Goal: Navigation & Orientation: Find specific page/section

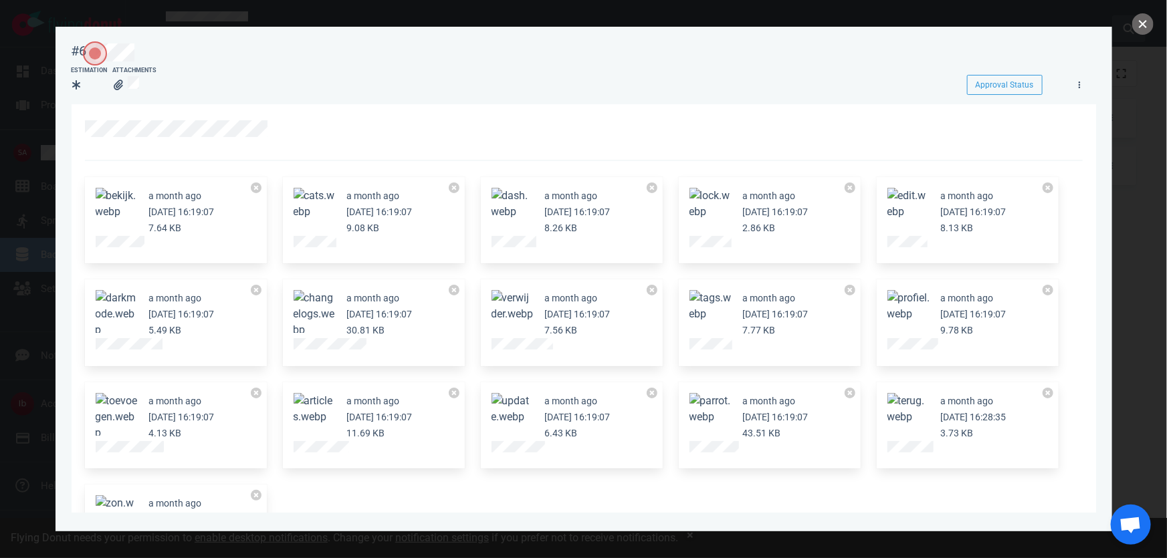
click at [1138, 19] on button "close" at bounding box center [1142, 23] width 21 height 21
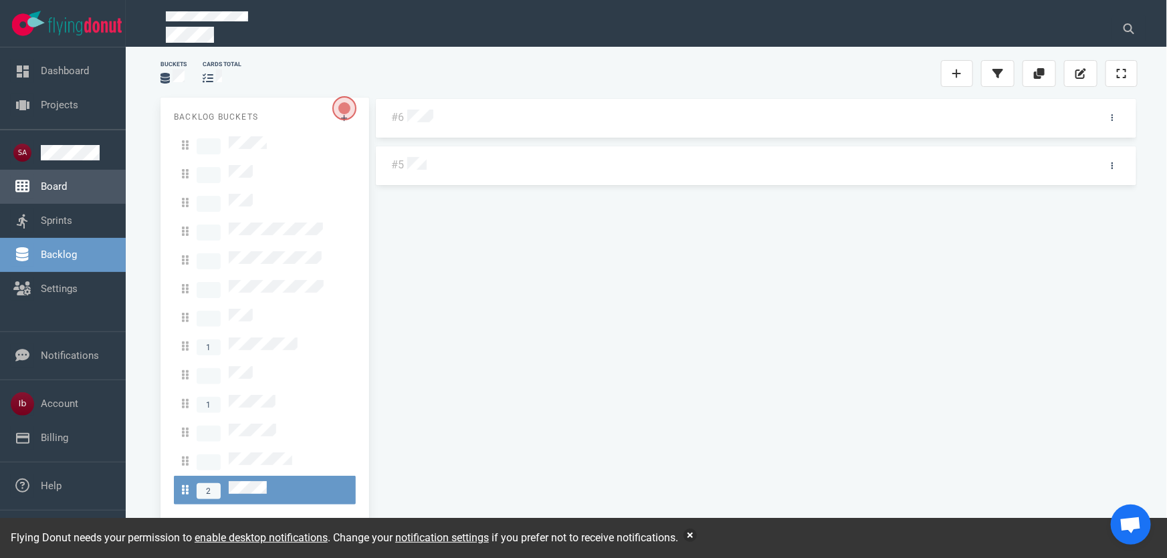
click at [57, 181] on link "Board" at bounding box center [54, 187] width 26 height 12
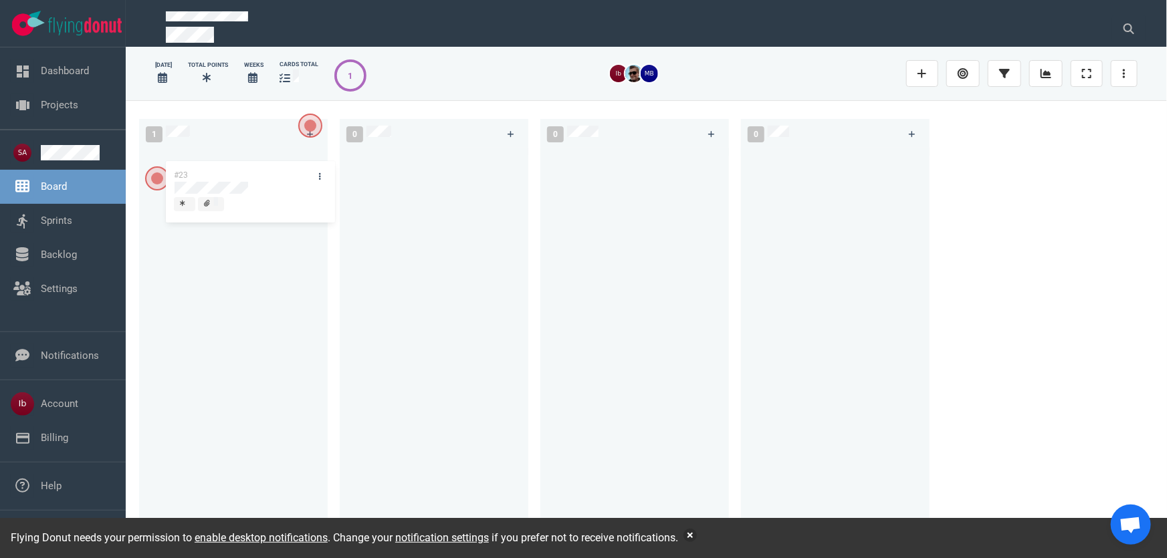
drag, startPoint x: 224, startPoint y: 170, endPoint x: 241, endPoint y: 181, distance: 19.8
click at [241, 181] on div "#23 #23" at bounding box center [233, 339] width 172 height 382
click at [237, 178] on div at bounding box center [233, 177] width 151 height 12
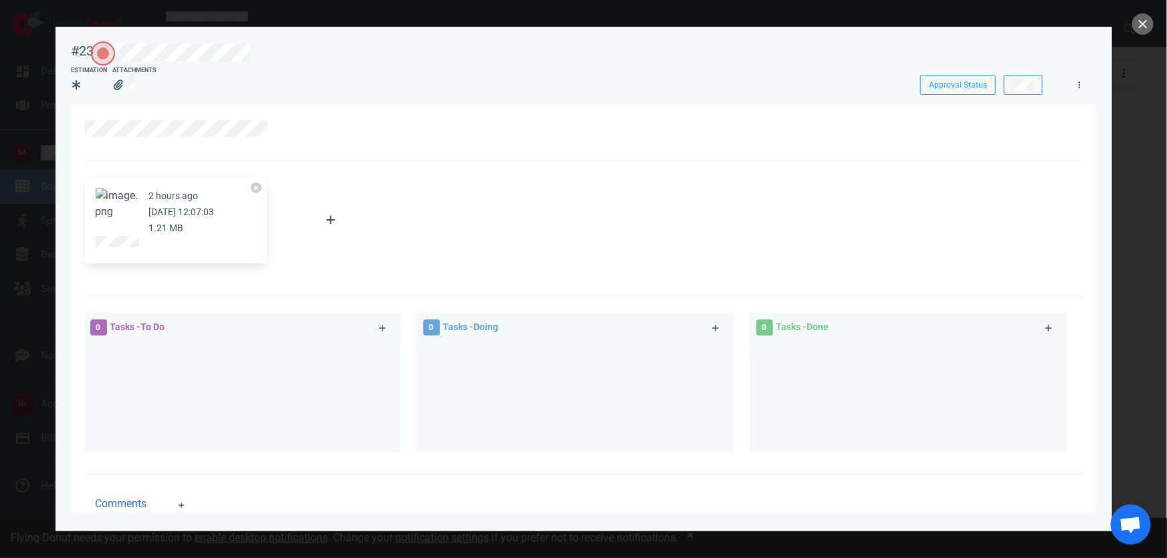
click at [130, 195] on button "Zoom image" at bounding box center [117, 204] width 43 height 32
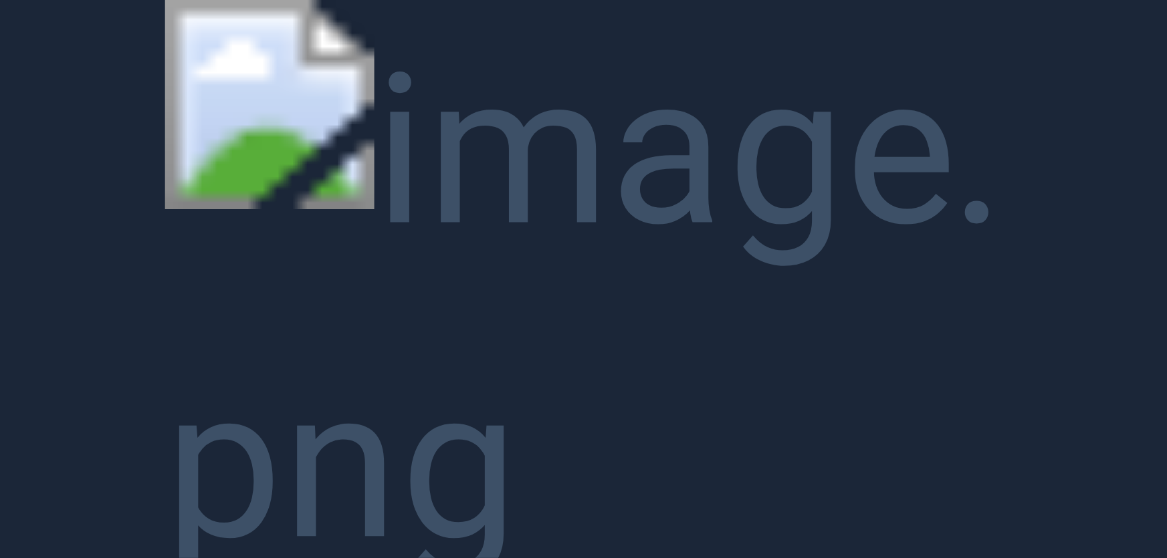
click at [68, 164] on button "Unzoom image" at bounding box center [583, 279] width 1167 height 558
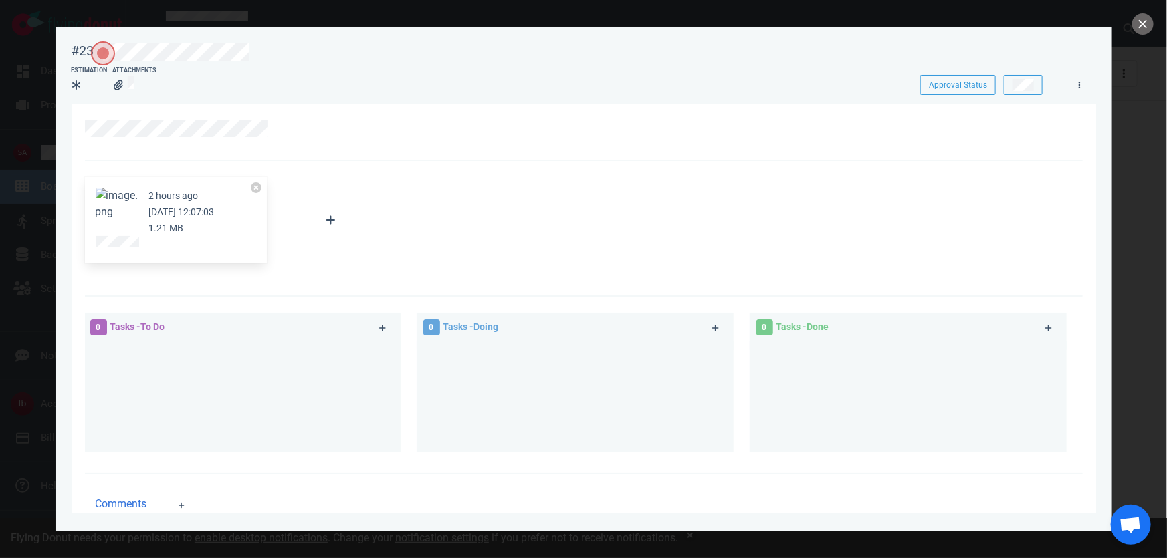
click at [39, 76] on div at bounding box center [583, 279] width 1167 height 558
click at [1134, 28] on button "close" at bounding box center [1142, 23] width 21 height 21
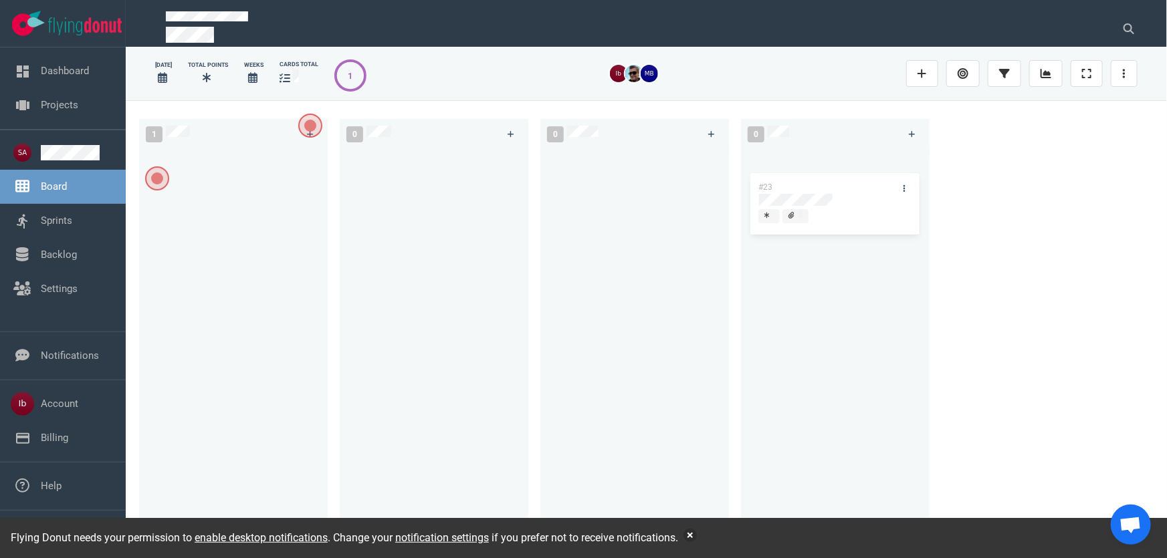
drag, startPoint x: 209, startPoint y: 162, endPoint x: 810, endPoint y: 185, distance: 601.5
click at [810, 185] on div "1 #23 #23 0 0 0" at bounding box center [646, 328] width 1041 height 457
click at [764, 193] on div at bounding box center [769, 194] width 11 height 14
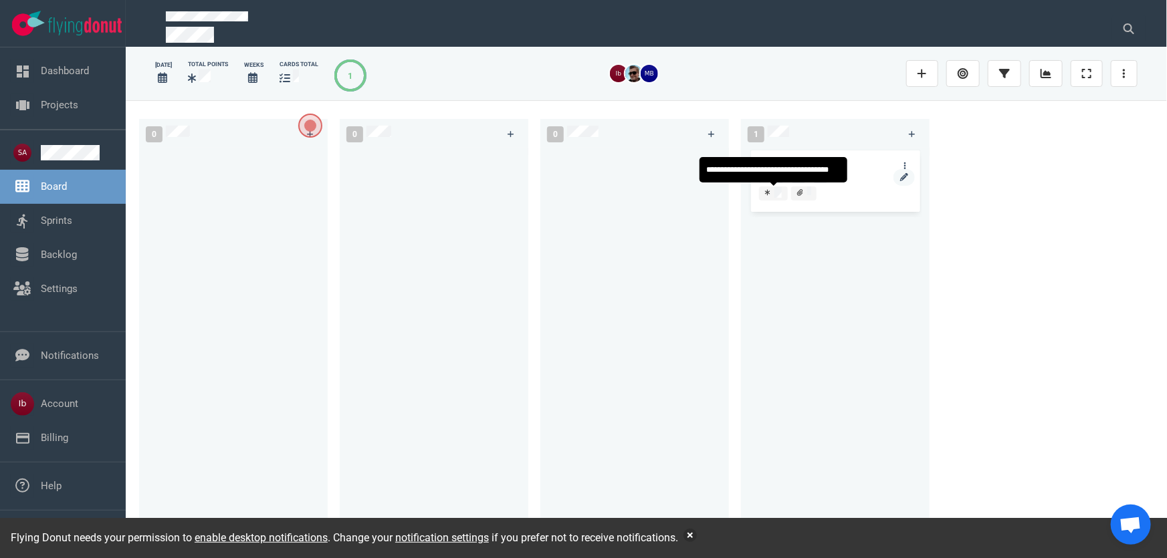
click at [776, 187] on div at bounding box center [773, 194] width 18 height 14
click at [816, 190] on span at bounding box center [809, 194] width 25 height 14
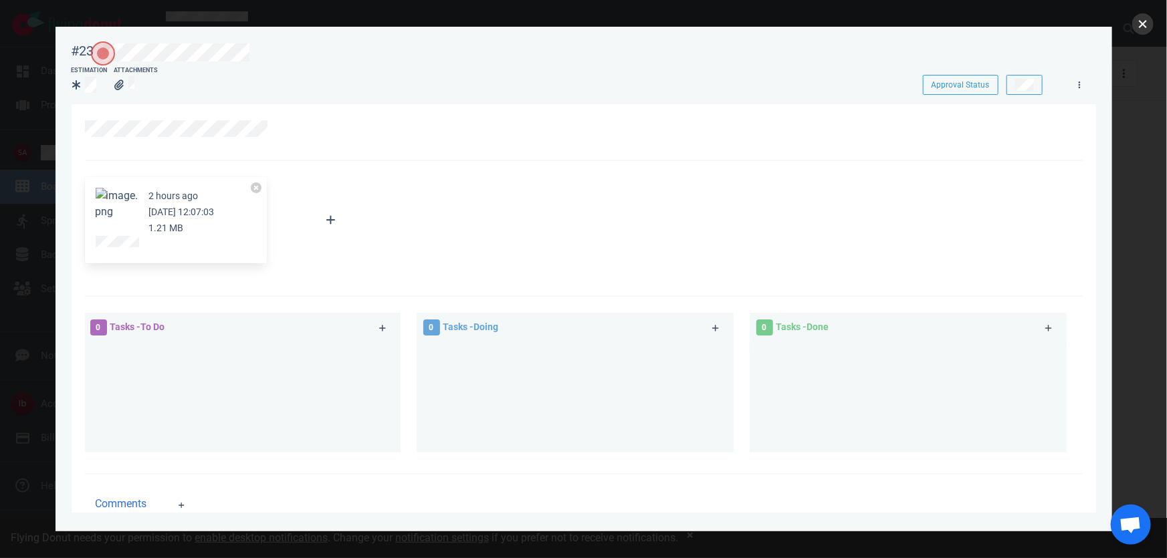
click at [1139, 16] on button "close" at bounding box center [1142, 23] width 21 height 21
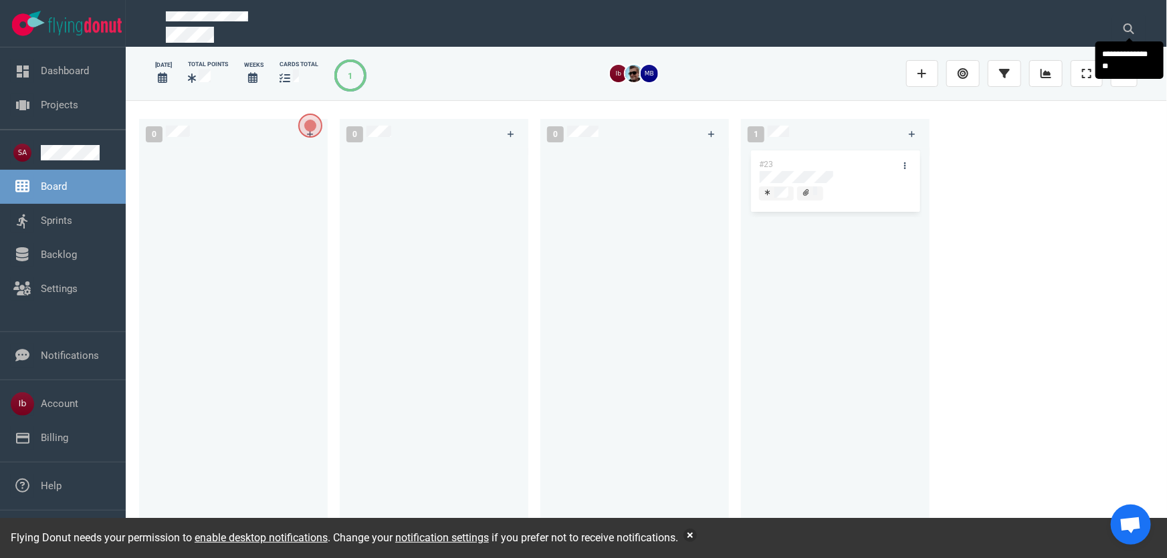
click at [829, 287] on div "#23" at bounding box center [835, 339] width 172 height 382
click at [798, 165] on div "#23" at bounding box center [822, 164] width 143 height 28
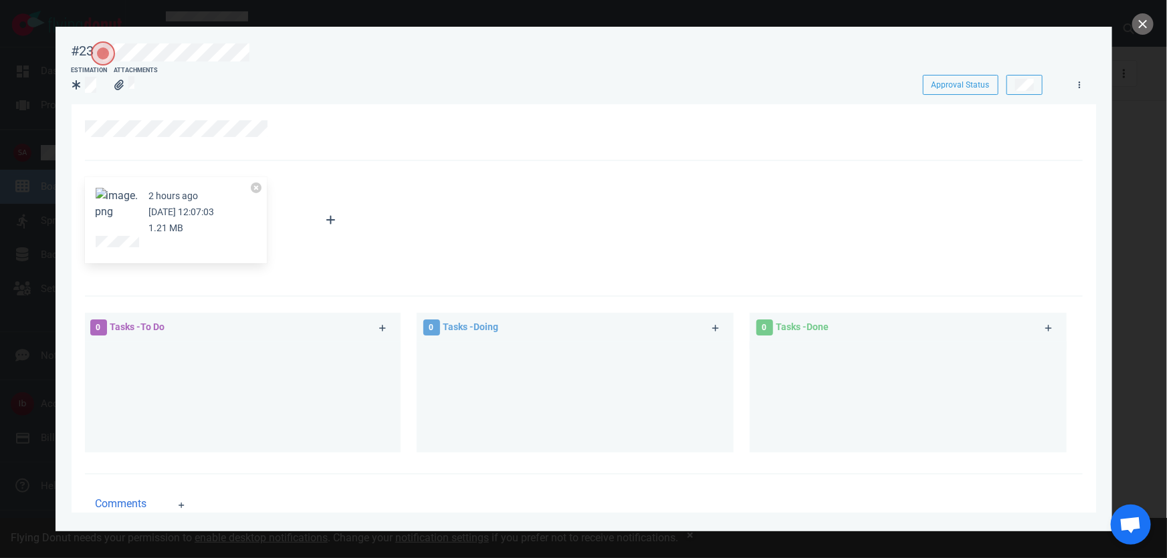
click at [127, 205] on button "Zoom image" at bounding box center [117, 204] width 43 height 32
